Goal: Task Accomplishment & Management: Manage account settings

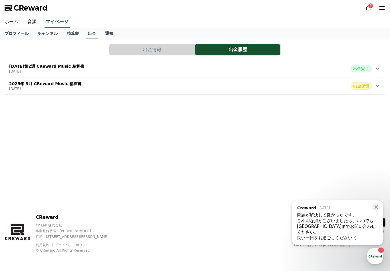
click at [376, 89] on icon at bounding box center [377, 86] width 7 height 7
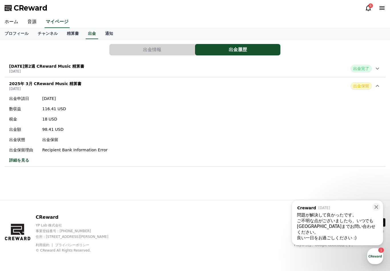
click at [47, 33] on link "チャンネル" at bounding box center [47, 33] width 29 height 11
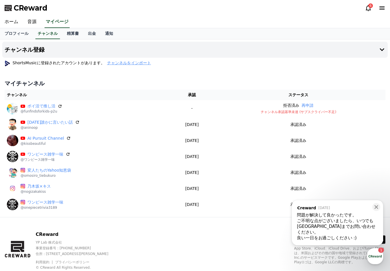
click at [139, 64] on span "チャンネルをインポート" at bounding box center [129, 63] width 44 height 6
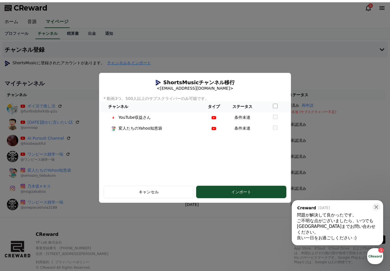
click at [239, 105] on th "ステータス" at bounding box center [242, 106] width 34 height 11
click at [170, 234] on button "close modal" at bounding box center [195, 137] width 390 height 271
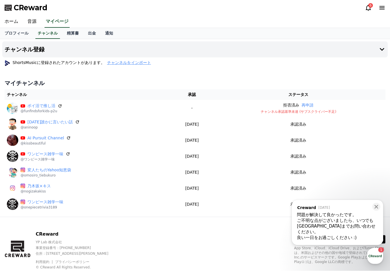
scroll to position [7, 0]
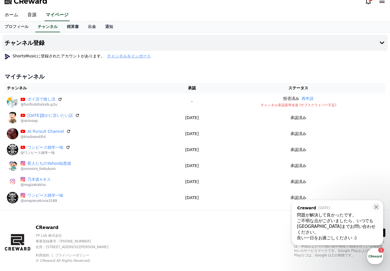
click at [20, 24] on link "プロフィール" at bounding box center [16, 26] width 33 height 11
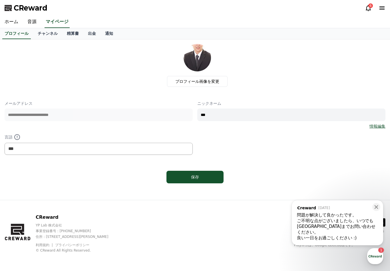
click at [56, 28] on link "マイページ" at bounding box center [57, 22] width 25 height 12
click at [49, 32] on link "チャンネル" at bounding box center [47, 33] width 29 height 11
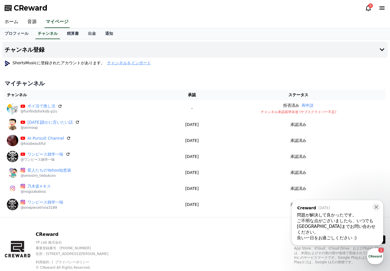
click at [32, 50] on h4 "チャンネル登録" at bounding box center [25, 50] width 40 height 6
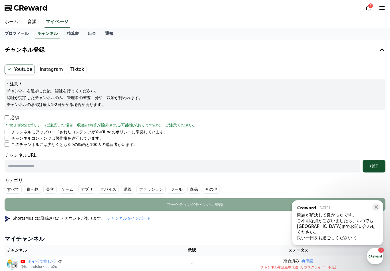
click at [50, 164] on input "text" at bounding box center [183, 166] width 356 height 13
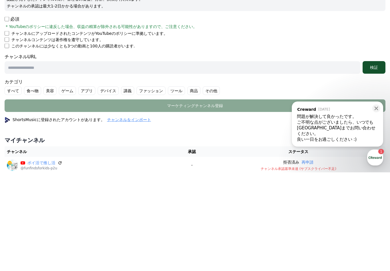
paste input "**********"
type input "**********"
click at [374, 163] on div "検証" at bounding box center [374, 166] width 18 height 6
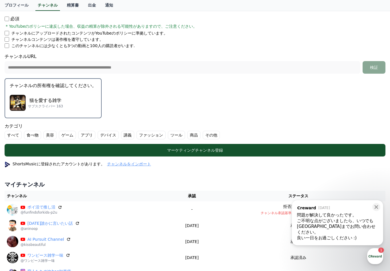
click at [62, 96] on div "猫を愛する雑学 サブスクライバー 163" at bounding box center [53, 102] width 87 height 23
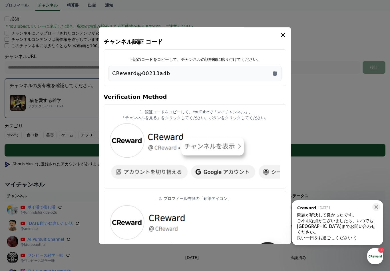
click at [273, 71] on icon "Copy to clipboard" at bounding box center [275, 74] width 6 height 6
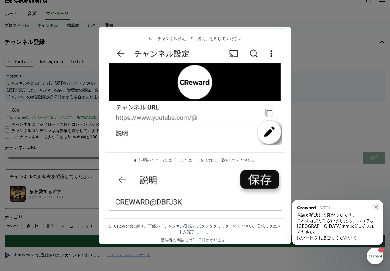
scroll to position [0, 0]
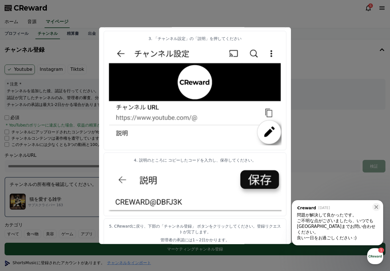
click at [315, 127] on button "close modal" at bounding box center [195, 135] width 390 height 271
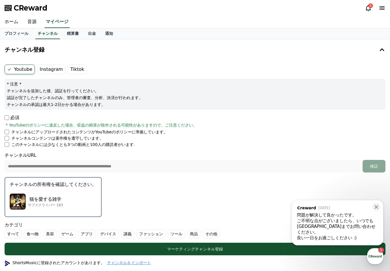
click at [74, 201] on div "猫を愛する雑学 サブスクライバー 163" at bounding box center [53, 201] width 87 height 23
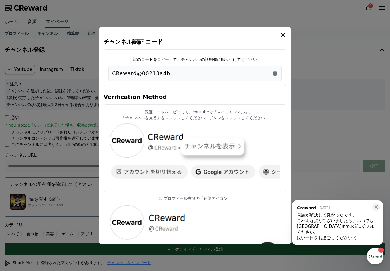
click at [266, 69] on div "CReward@00213a4b" at bounding box center [195, 73] width 166 height 8
click at [273, 71] on icon "Copy to clipboard" at bounding box center [275, 74] width 6 height 6
click at [284, 32] on icon "modal" at bounding box center [283, 35] width 7 height 7
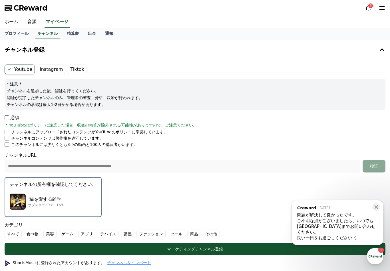
click at [49, 74] on label "Instagram" at bounding box center [51, 70] width 28 height 10
click at [54, 69] on label "Instagram" at bounding box center [51, 70] width 28 height 10
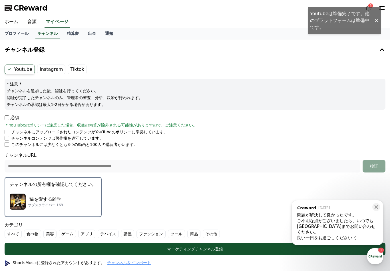
click at [79, 68] on label "Tiktok" at bounding box center [77, 70] width 19 height 10
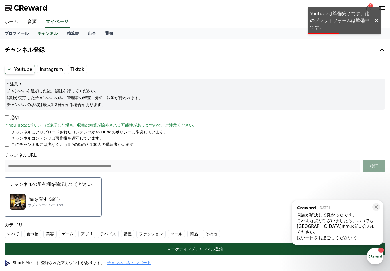
click at [380, 211] on button at bounding box center [376, 207] width 8 height 8
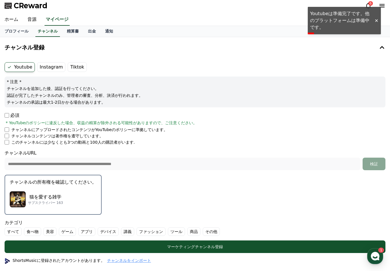
scroll to position [3, 0]
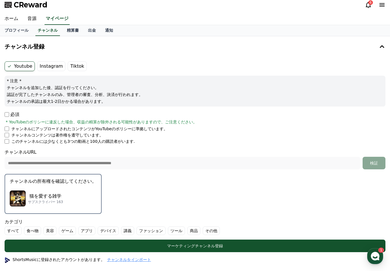
click at [209, 229] on label "その他" at bounding box center [211, 230] width 17 height 9
click at [294, 246] on div "マーケティングチャンネル登録" at bounding box center [195, 246] width 358 height 6
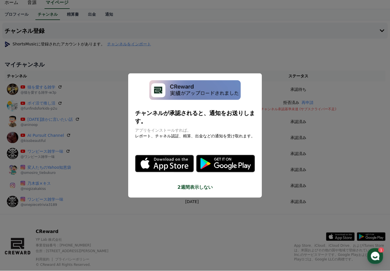
scroll to position [23, 0]
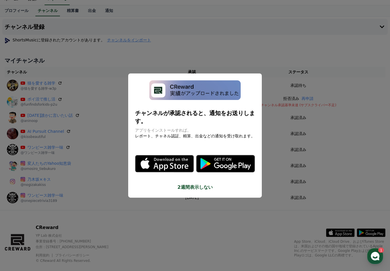
click at [204, 184] on button "2週間表示しない" at bounding box center [195, 187] width 120 height 7
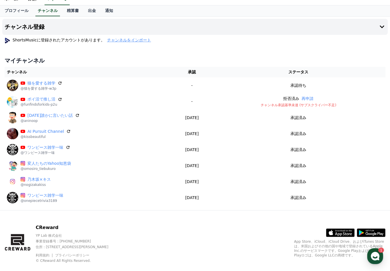
click at [67, 148] on icon at bounding box center [68, 147] width 3 height 3
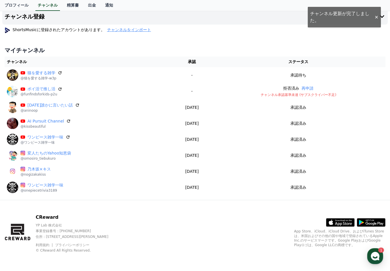
click at [67, 121] on icon at bounding box center [68, 121] width 5 height 5
click at [75, 105] on icon at bounding box center [77, 105] width 5 height 5
click at [59, 73] on icon at bounding box center [60, 73] width 5 height 5
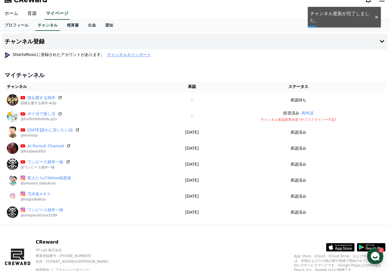
scroll to position [0, 0]
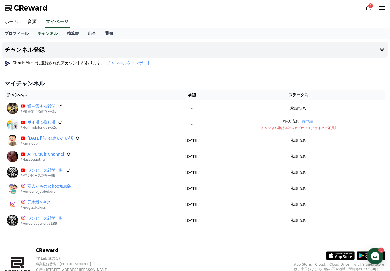
click at [131, 63] on span "チャンネルをインポート" at bounding box center [129, 63] width 44 height 6
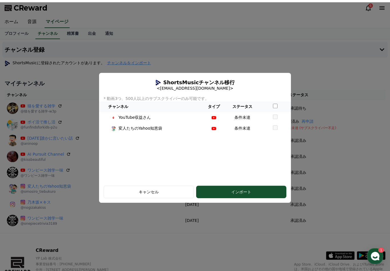
click at [316, 119] on button "close modal" at bounding box center [195, 137] width 390 height 271
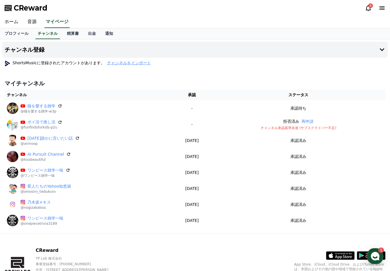
click at [259, 53] on button "チャンネル登録" at bounding box center [195, 50] width 386 height 16
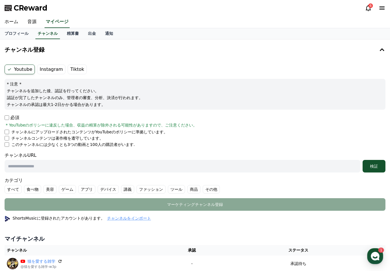
click at [26, 32] on link "プロフィール" at bounding box center [16, 33] width 33 height 11
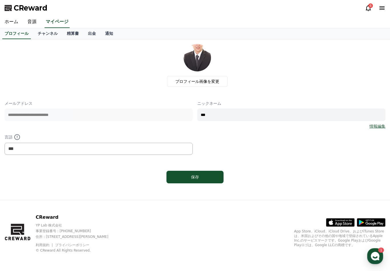
click at [16, 23] on link "ホーム" at bounding box center [11, 22] width 23 height 12
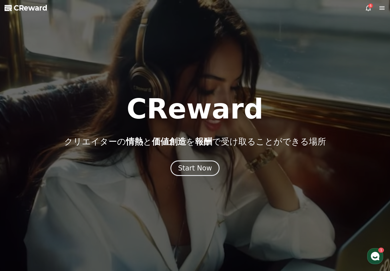
click at [40, 7] on span "CReward" at bounding box center [31, 7] width 34 height 9
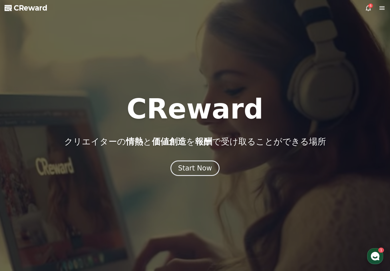
click at [210, 174] on button "Start Now" at bounding box center [194, 167] width 49 height 15
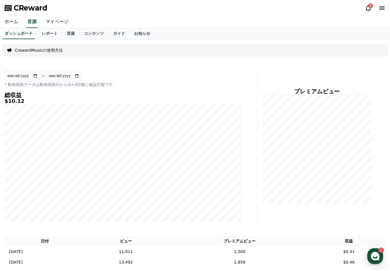
click at [55, 33] on link "レポート" at bounding box center [49, 33] width 25 height 11
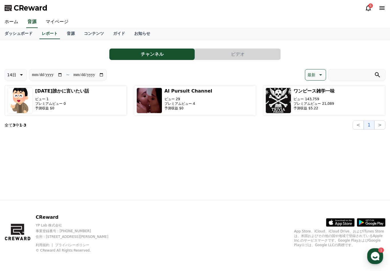
click at [264, 54] on button "ビデオ" at bounding box center [237, 54] width 85 height 11
